Goal: Information Seeking & Learning: Understand process/instructions

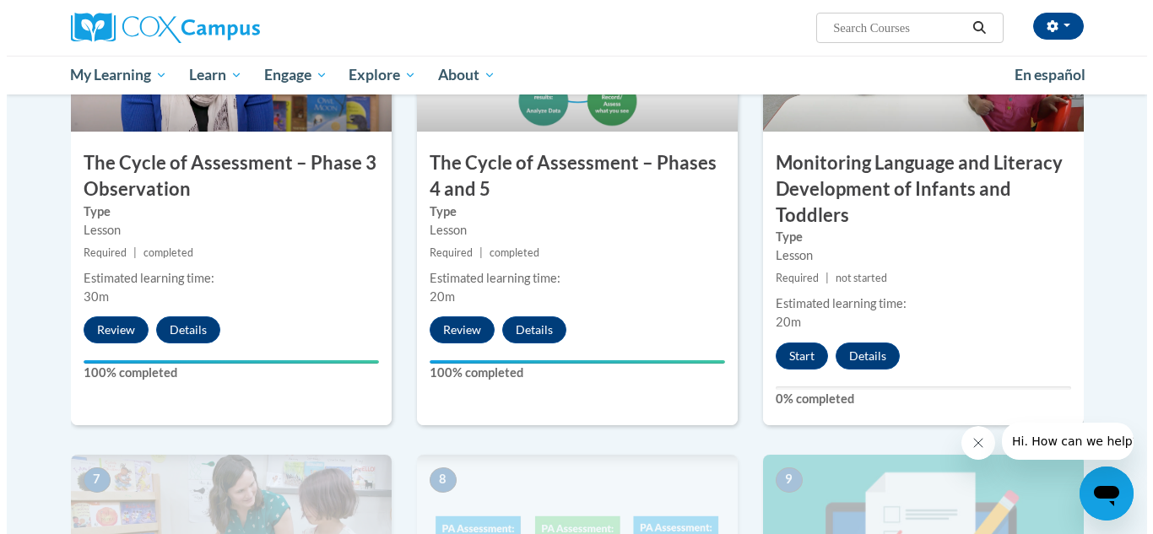
scroll to position [1013, 0]
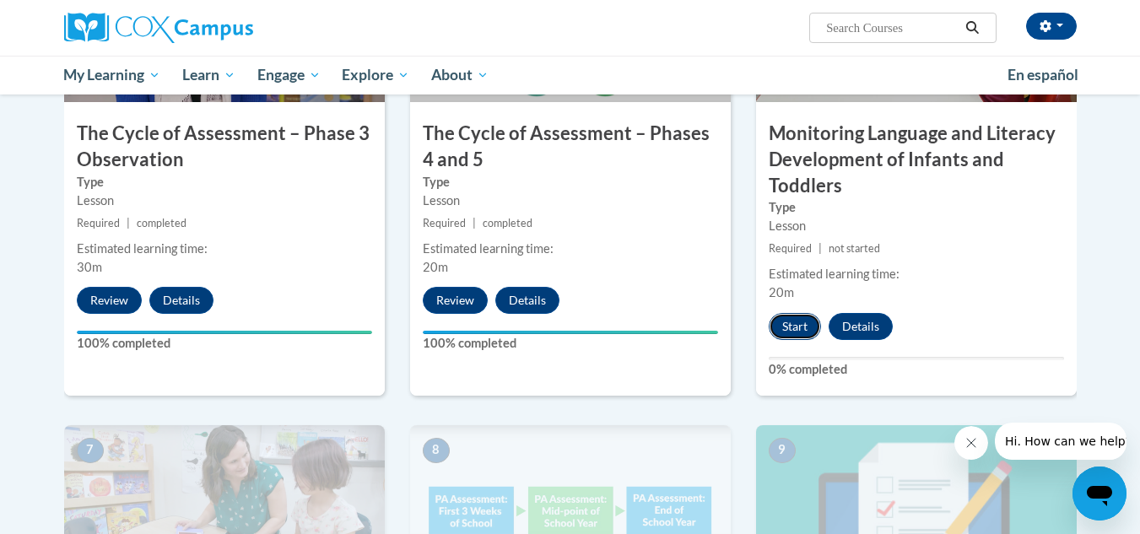
click at [803, 329] on button "Start" at bounding box center [795, 326] width 52 height 27
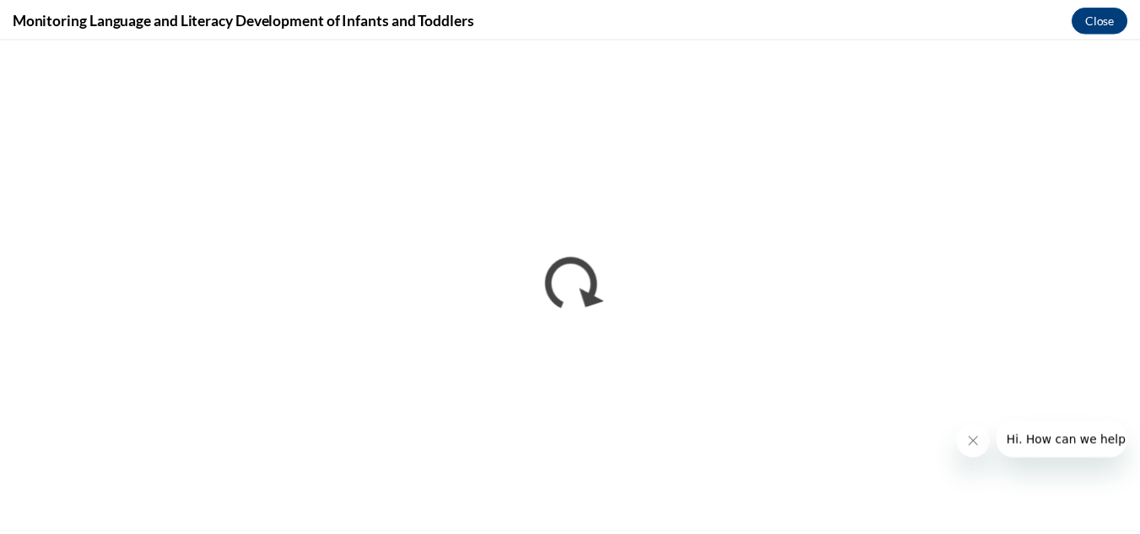
scroll to position [0, 0]
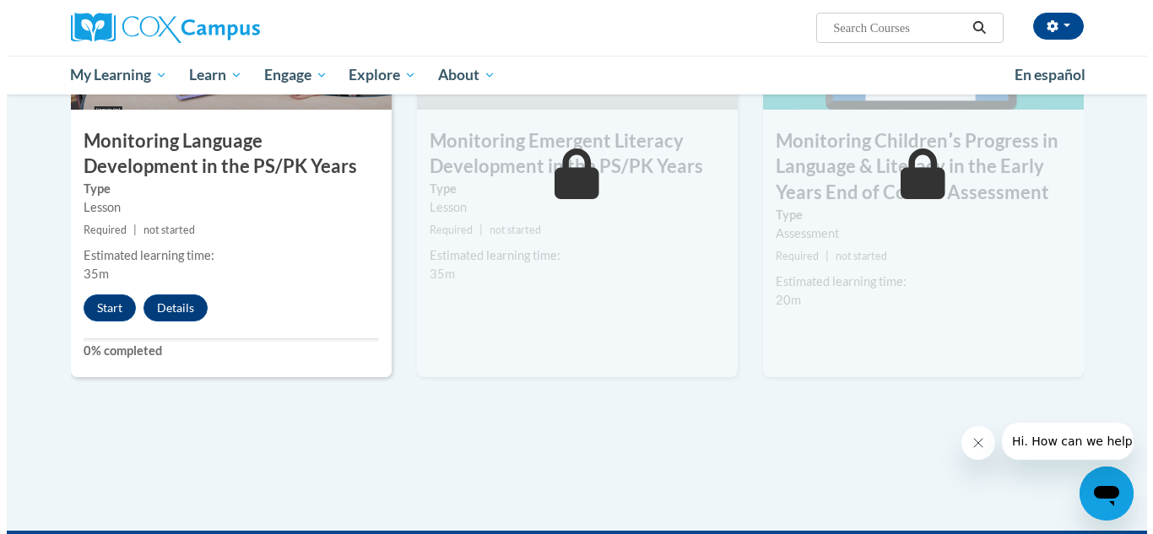
scroll to position [1519, 0]
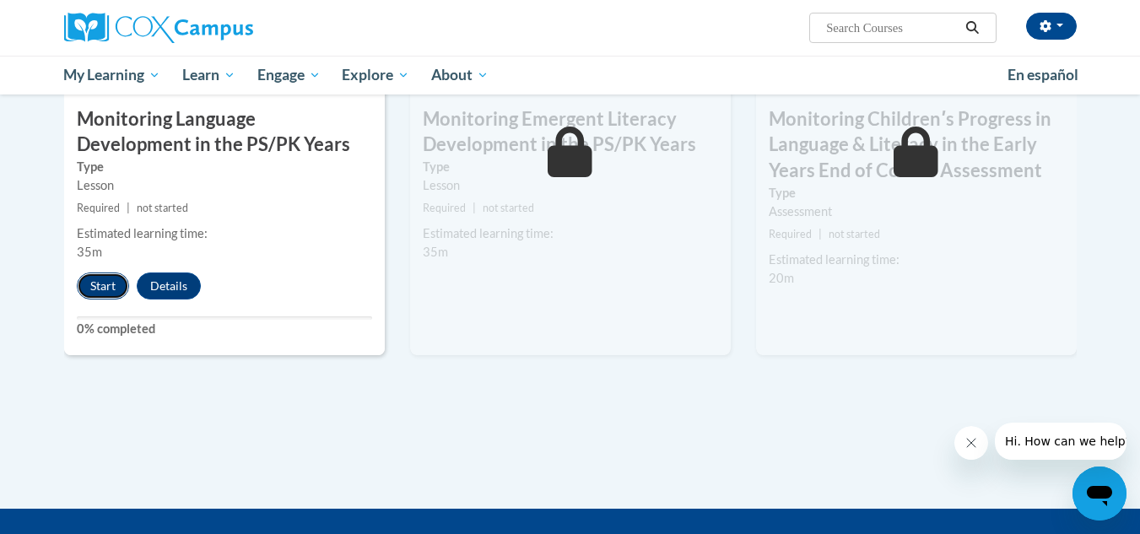
click at [87, 294] on button "Start" at bounding box center [103, 286] width 52 height 27
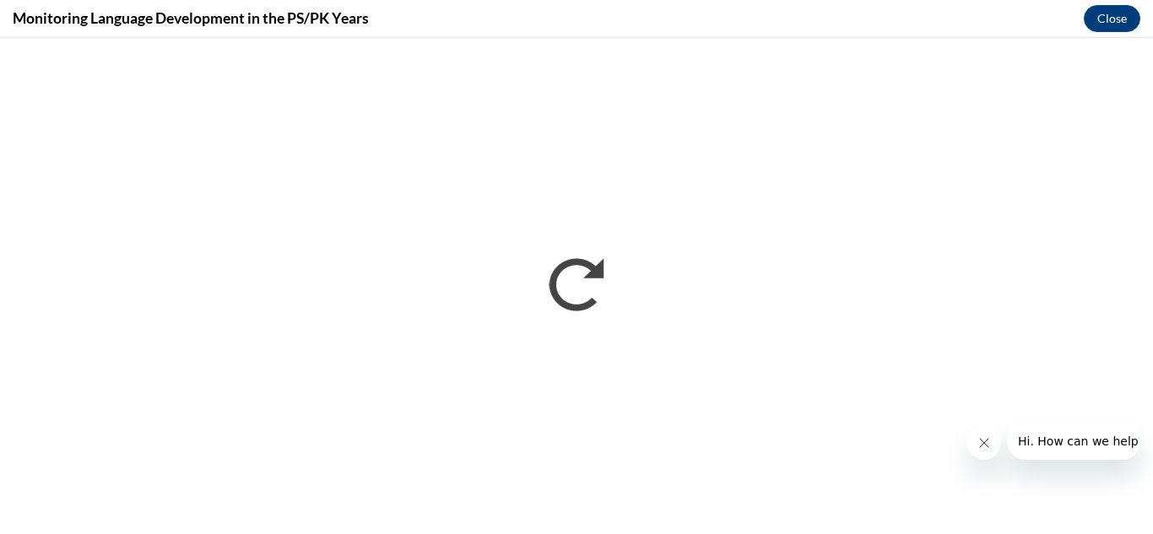
scroll to position [0, 0]
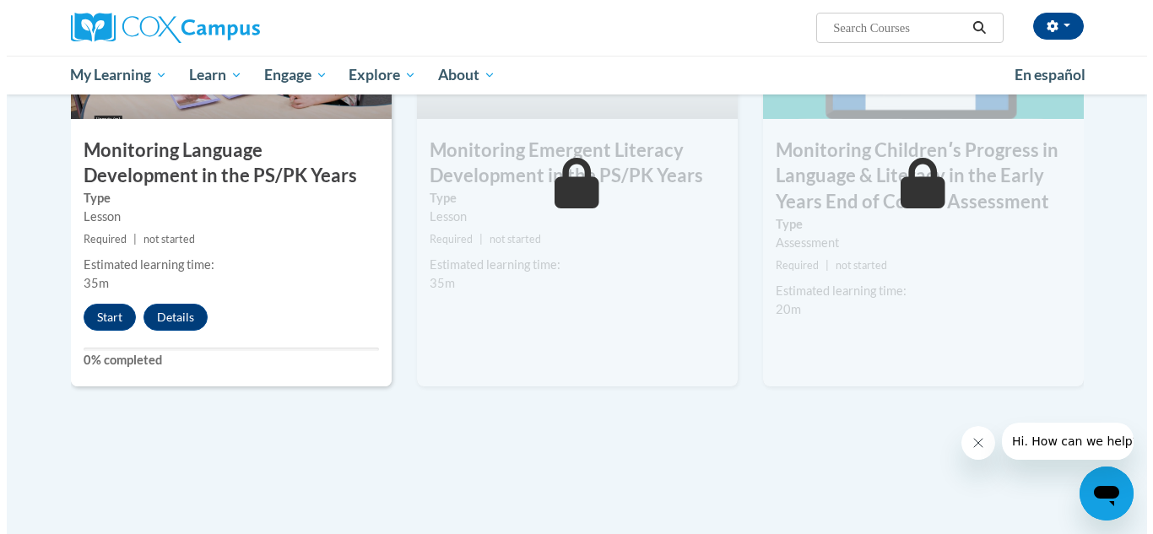
scroll to position [1572, 0]
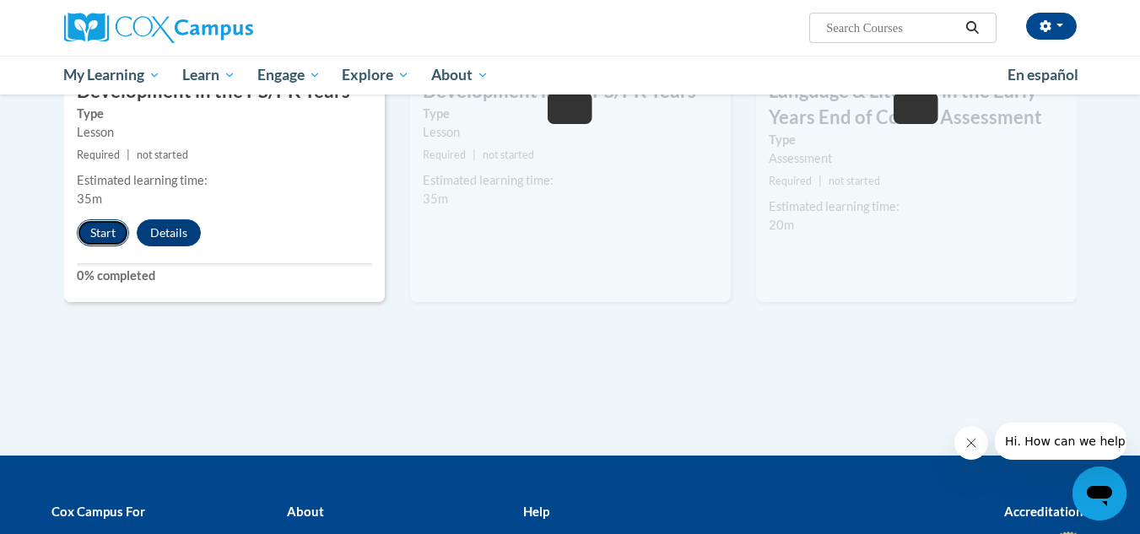
click at [91, 235] on button "Start" at bounding box center [103, 232] width 52 height 27
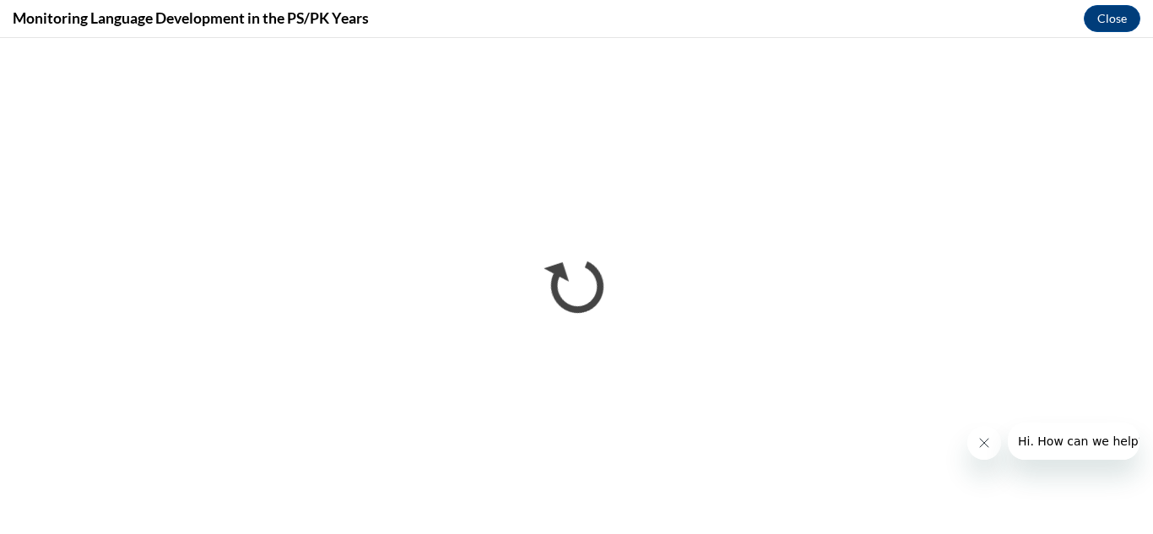
scroll to position [0, 0]
